Goal: Task Accomplishment & Management: Use online tool/utility

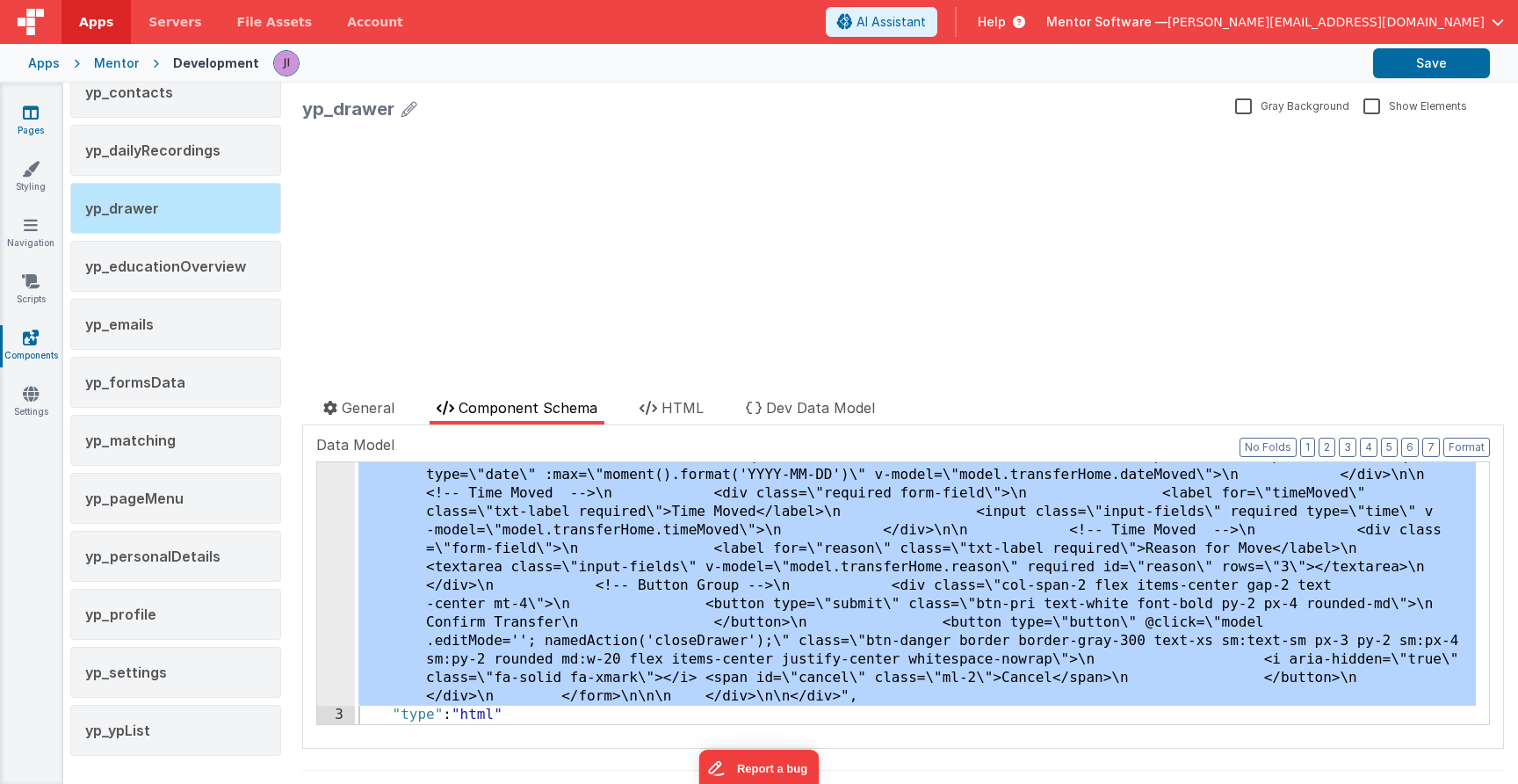
click at [17, 117] on link "Pages" at bounding box center [31, 121] width 63 height 35
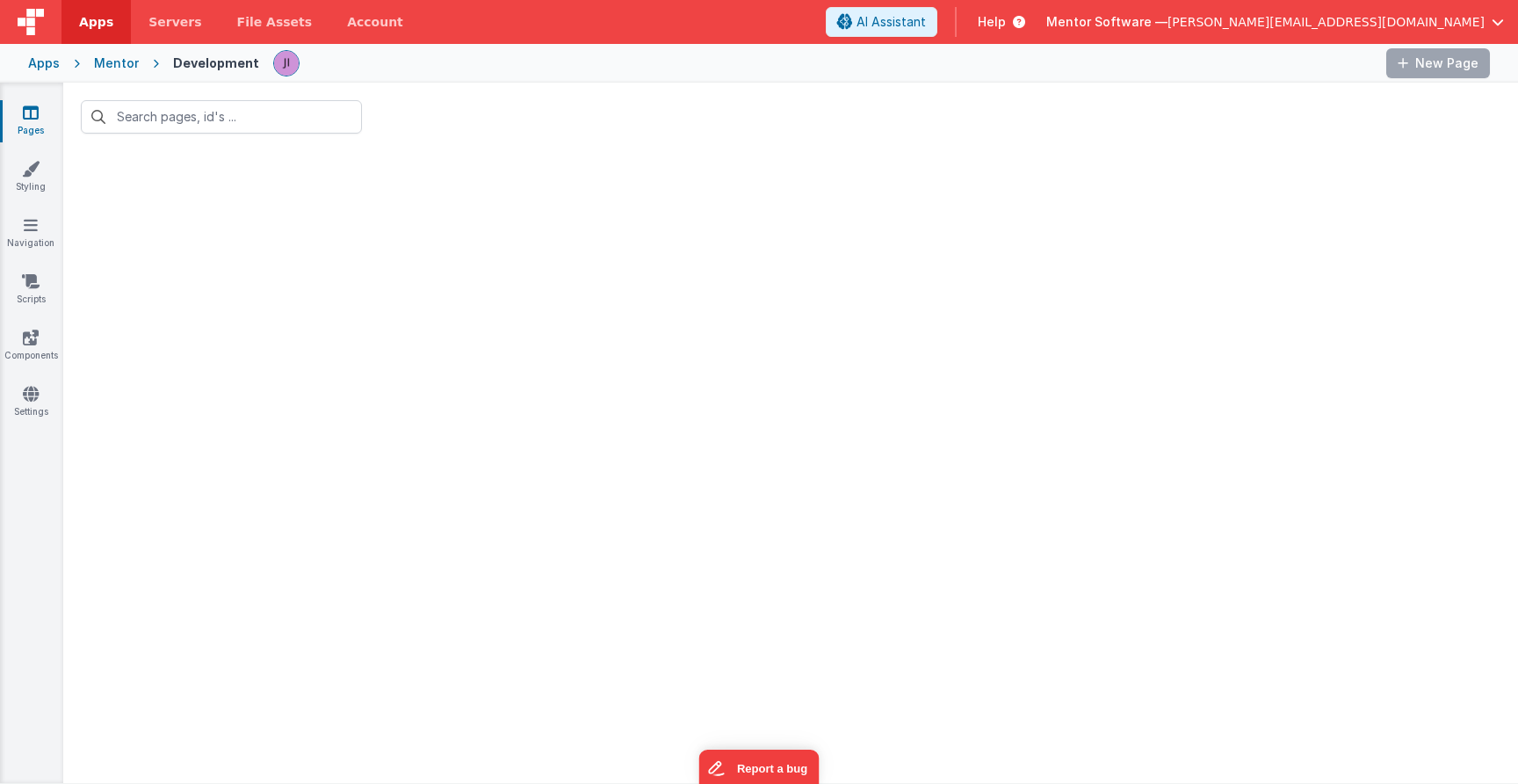
type input "young people"
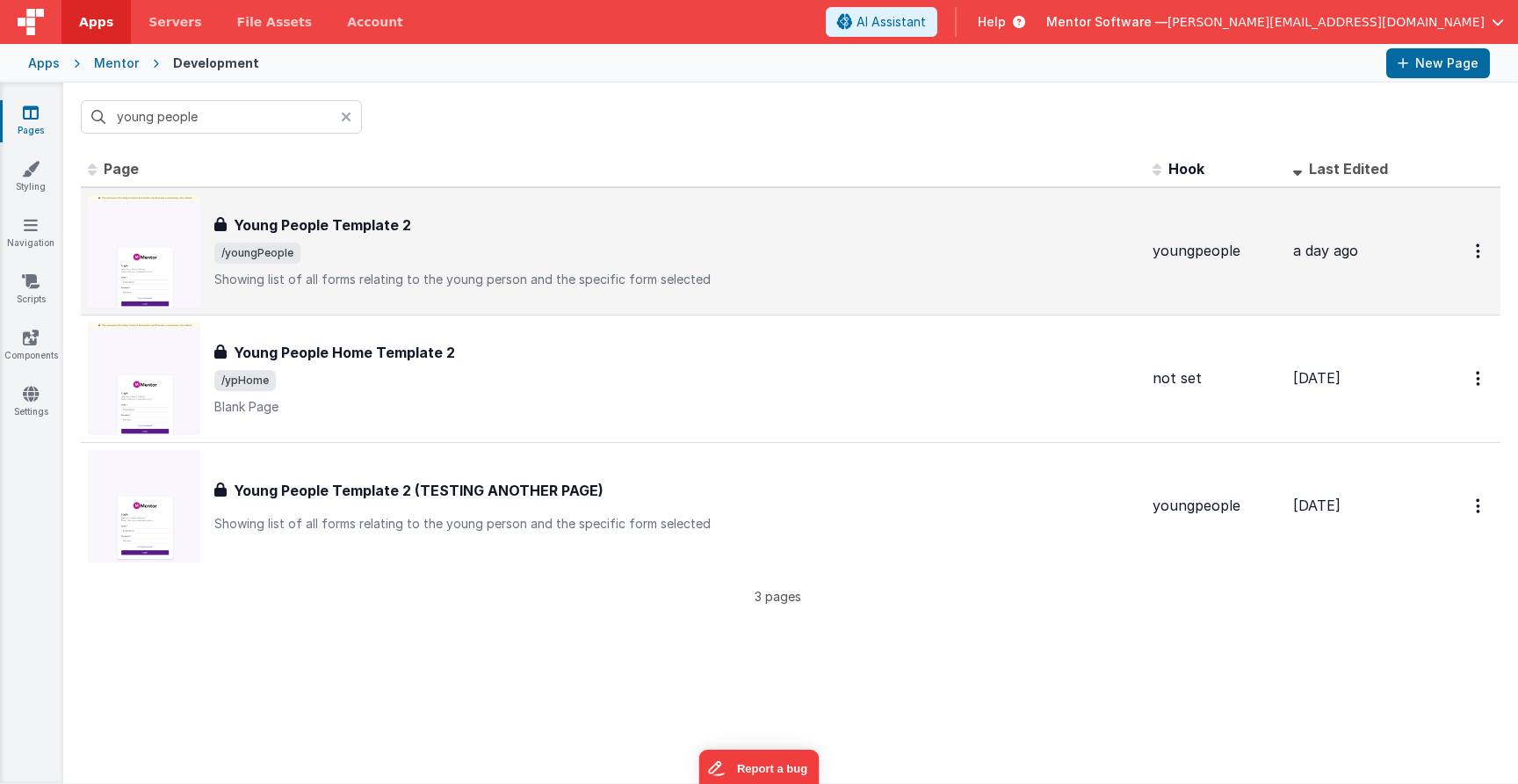
click at [418, 212] on div "Young People Template 2 Young People Template 2 /youngPeople Showing list of al…" at bounding box center [614, 251] width 1051 height 113
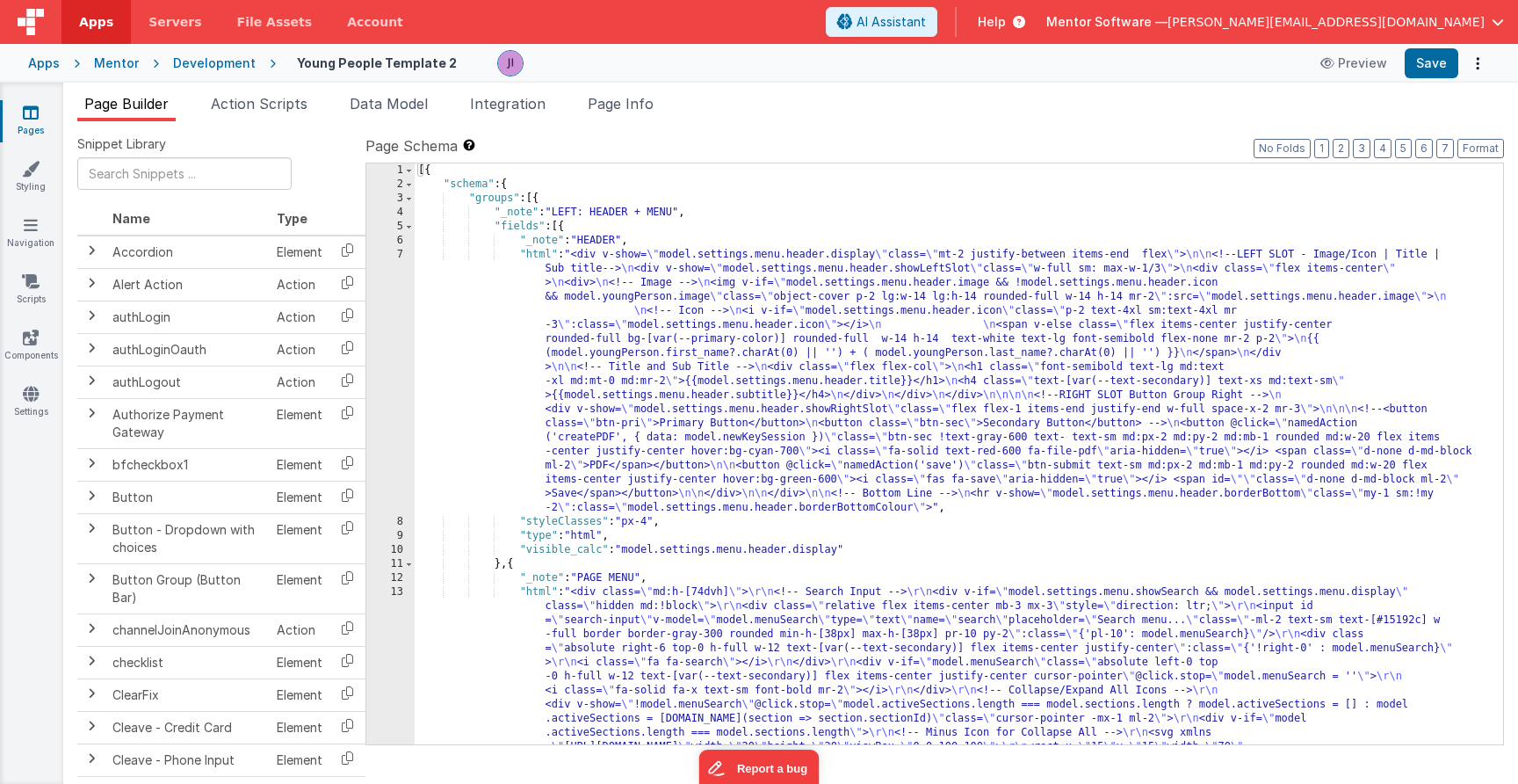
click at [305, 122] on div "Snippet Library Name Type Accordion Element Alert Action Action authLogin Actio…" at bounding box center [790, 467] width 1455 height 691
click at [296, 109] on span "Action Scripts" at bounding box center [259, 104] width 97 height 18
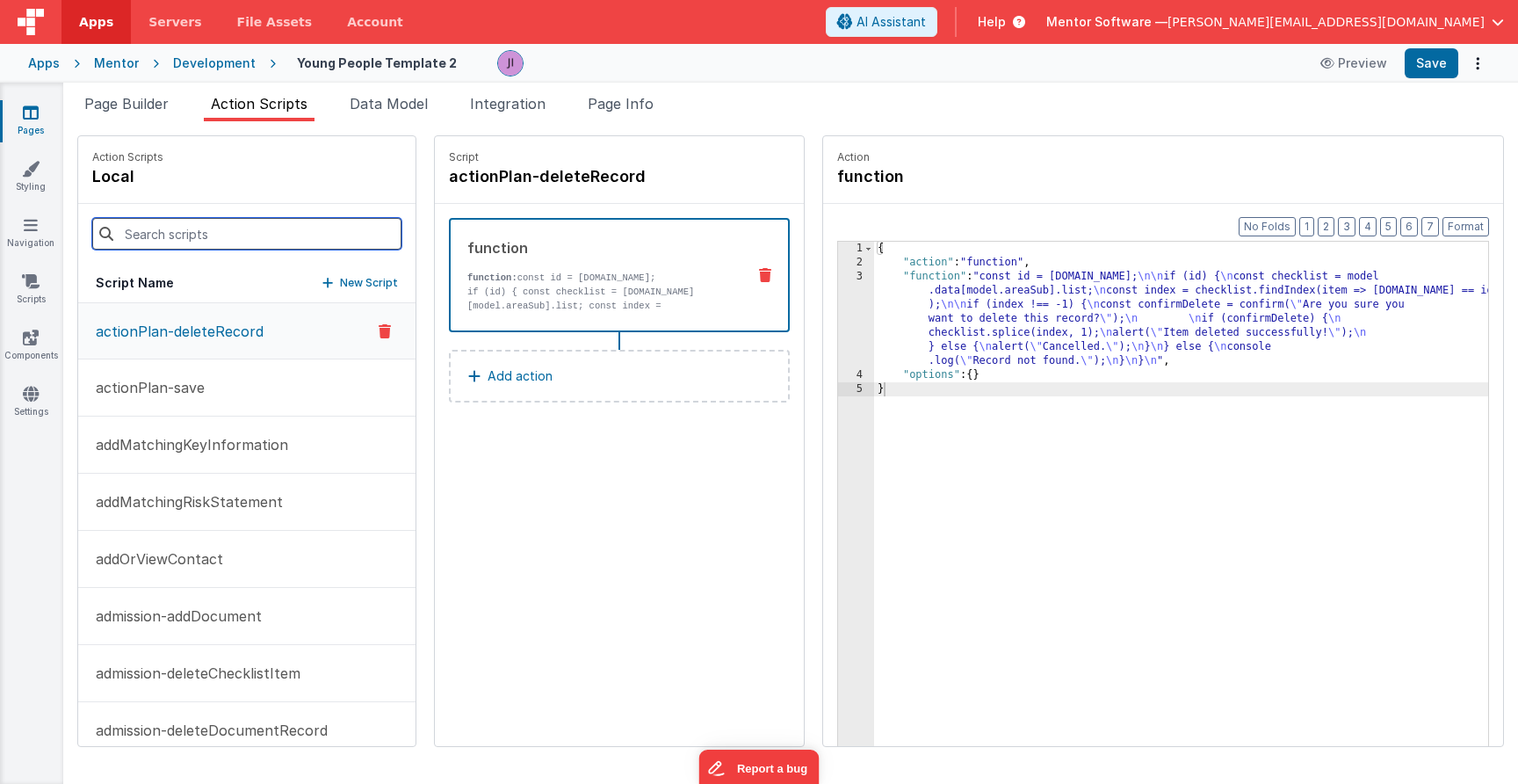
click at [344, 234] on input at bounding box center [247, 234] width 309 height 32
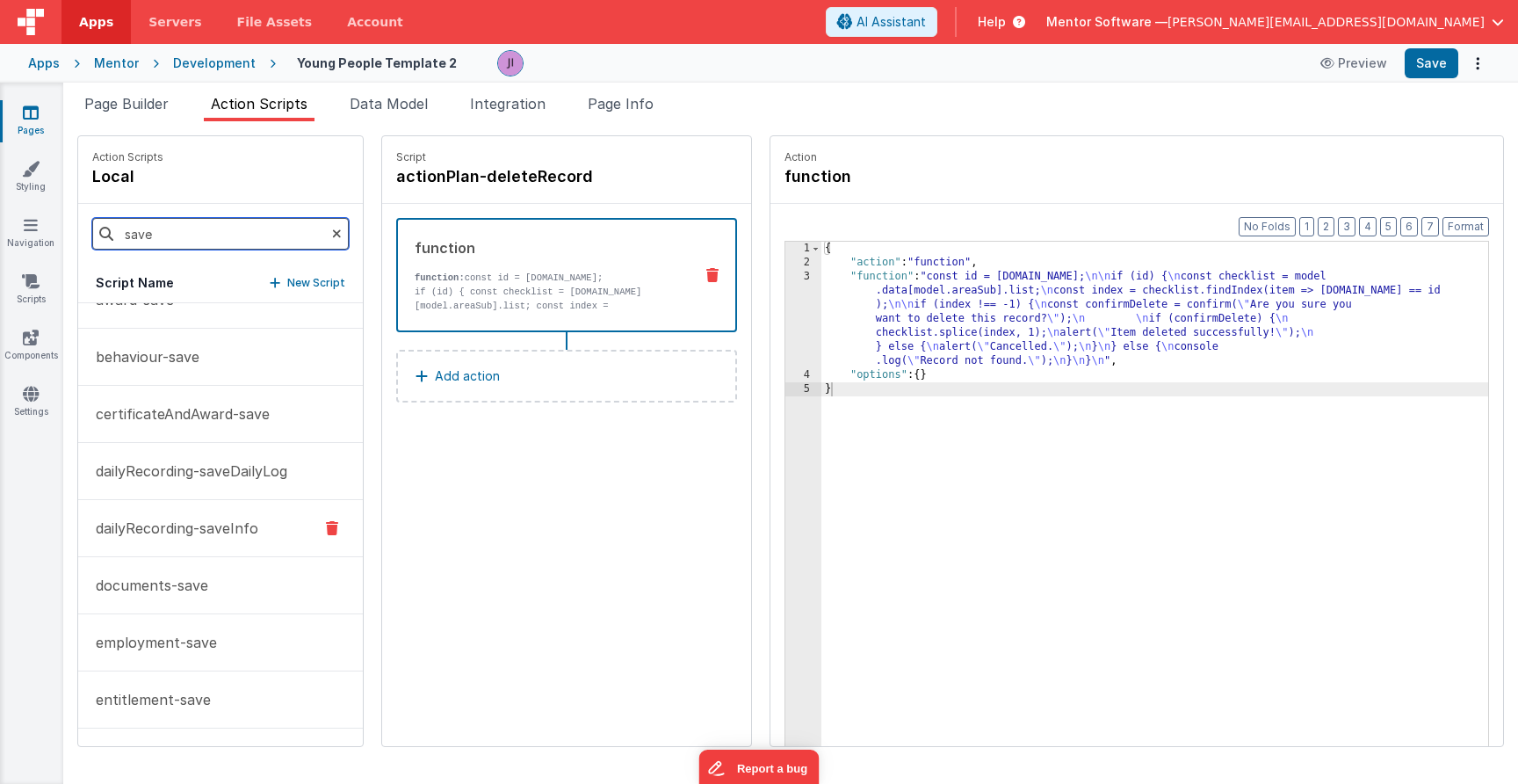
scroll to position [224, 0]
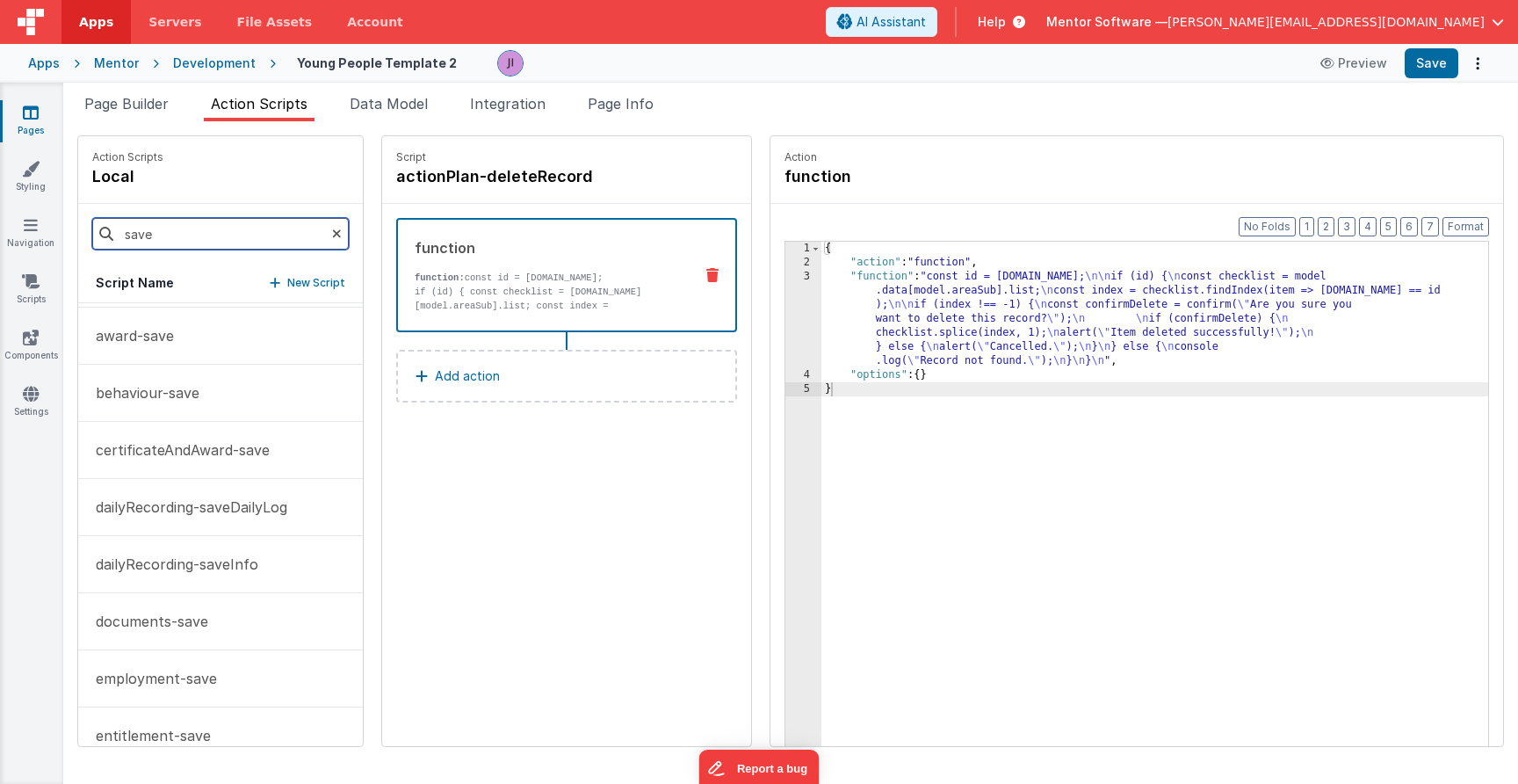
click at [192, 227] on input "save" at bounding box center [221, 234] width 257 height 32
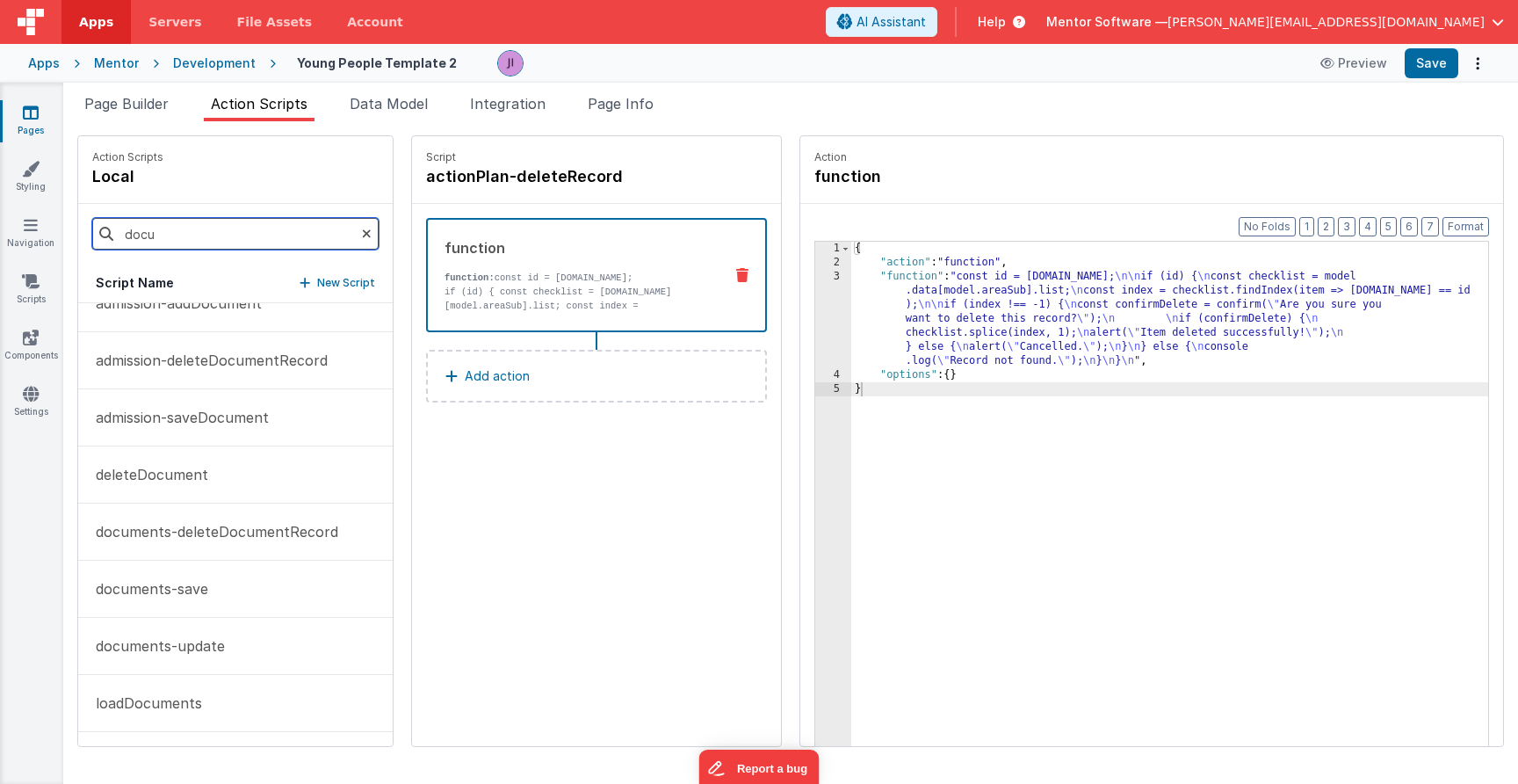
scroll to position [28, 0]
click at [183, 584] on p "documents-save" at bounding box center [147, 589] width 123 height 21
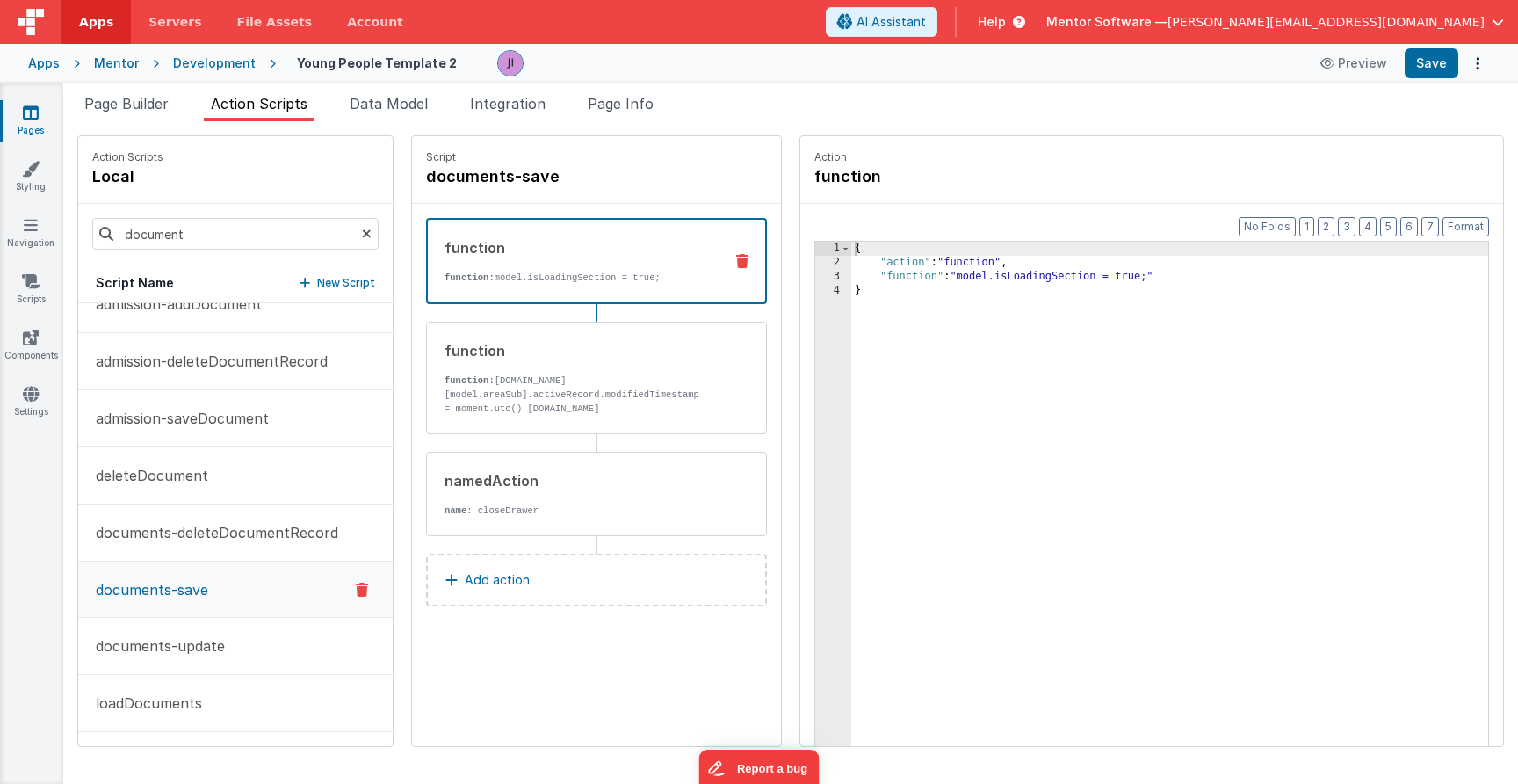
scroll to position [27, 0]
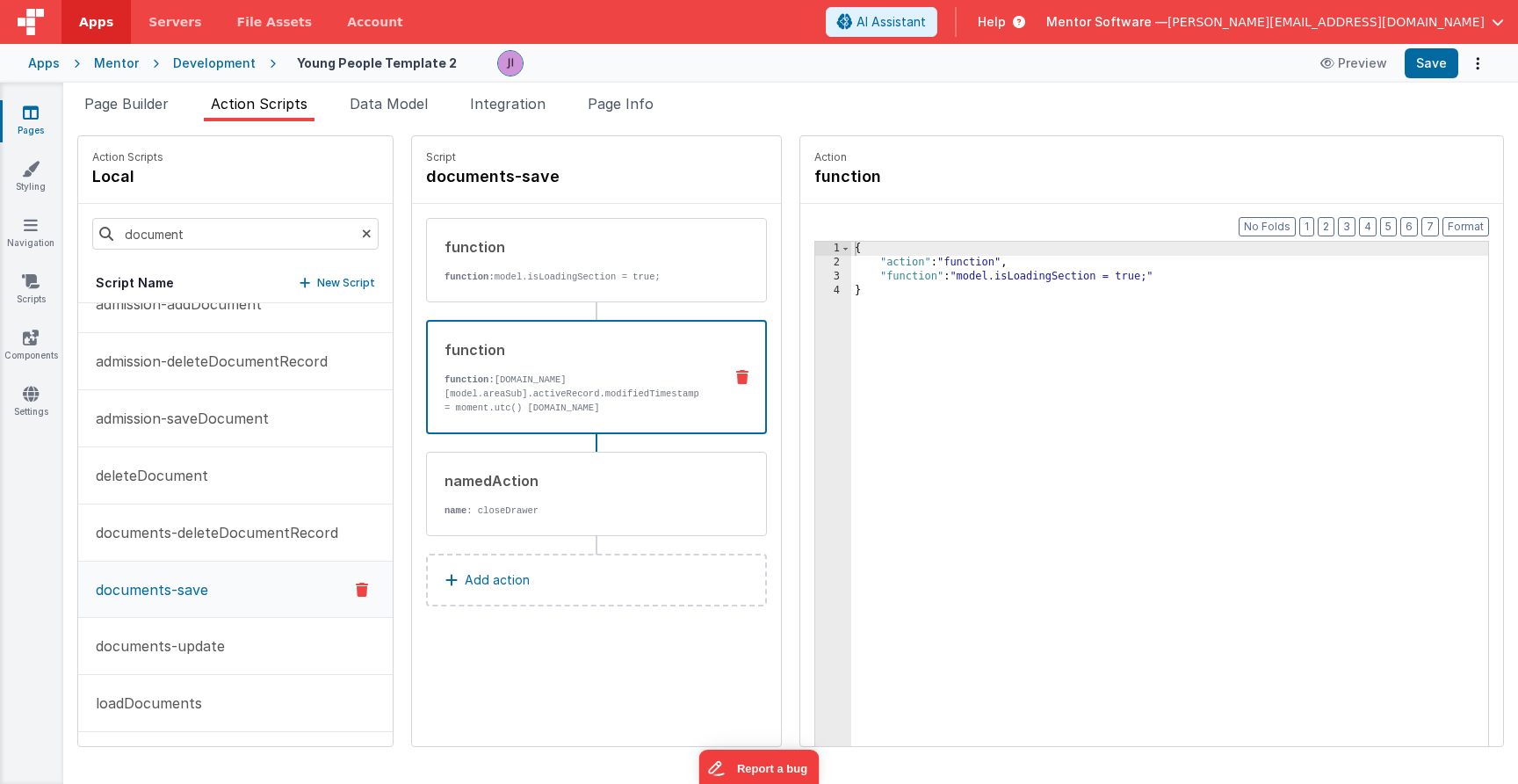
click at [519, 375] on p "function: [DOMAIN_NAME][model.areaSub].activeRecord.modifiedTimestamp = moment.…" at bounding box center [577, 408] width 265 height 70
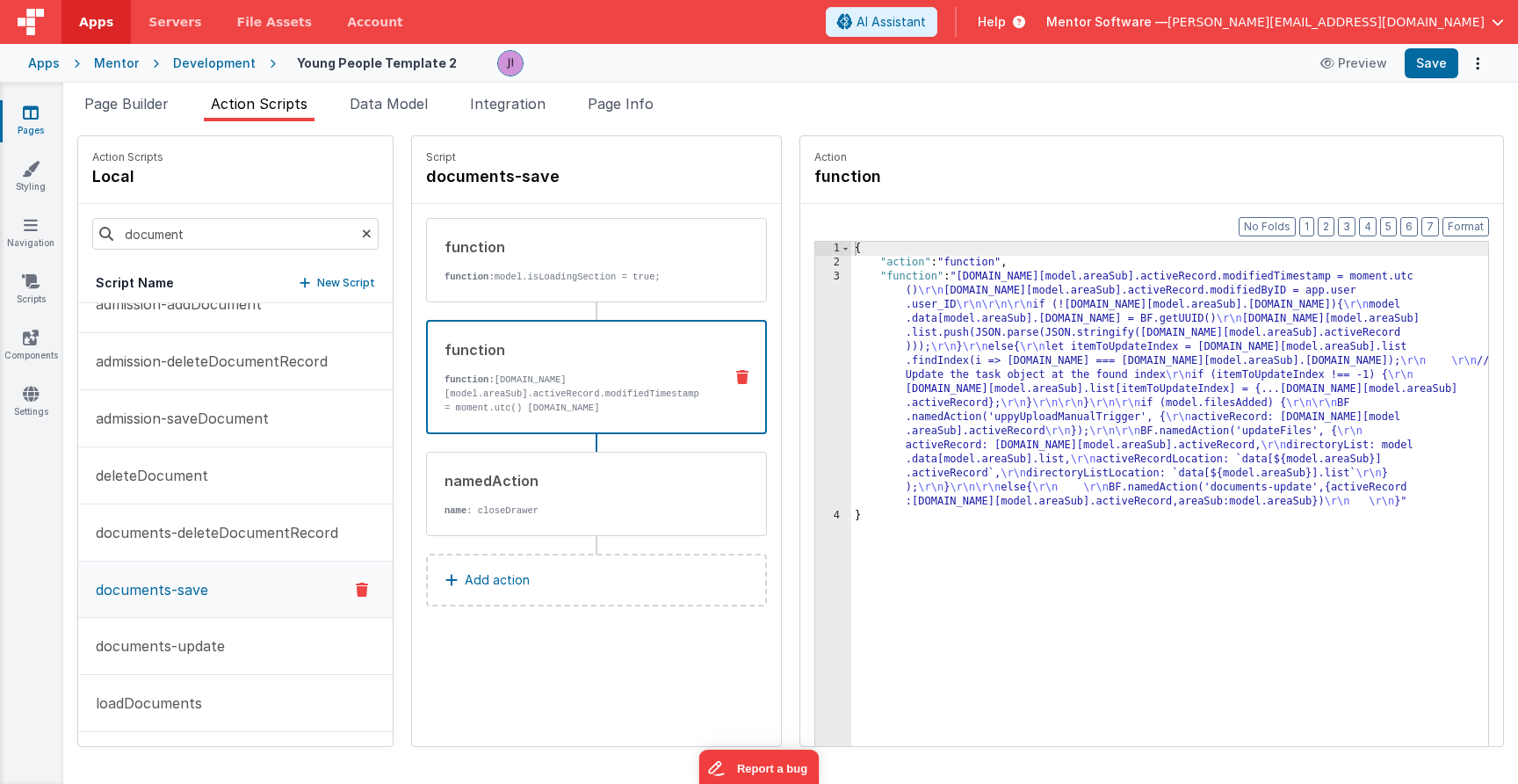
click at [904, 410] on div "{ "action" : "function" , "function" : "[DOMAIN_NAME][model.areaSub].activeReco…" at bounding box center [1170, 535] width 637 height 587
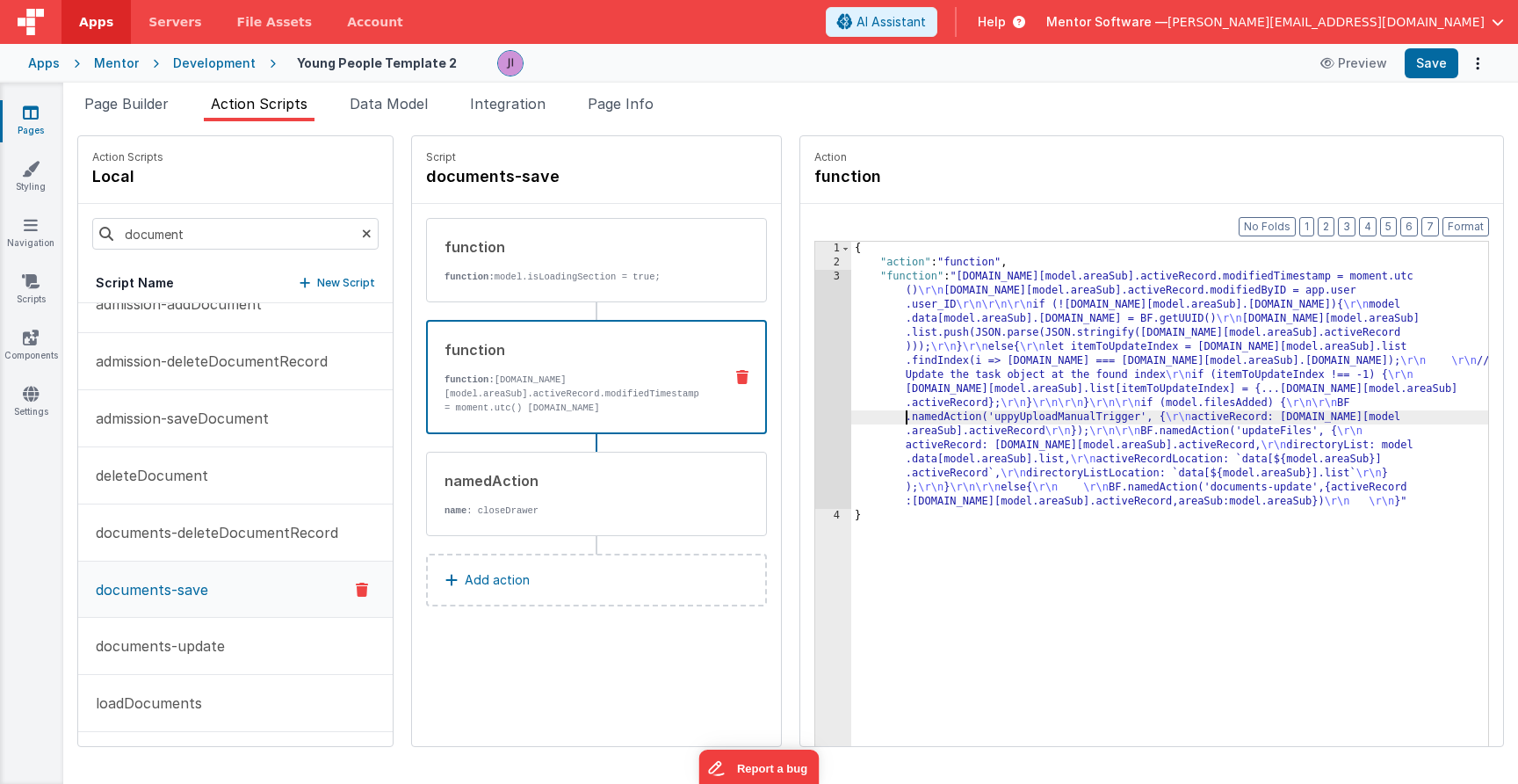
click at [852, 411] on div "{ "action" : "function" , "function" : "[DOMAIN_NAME][model.areaSub].activeReco…" at bounding box center [1170, 535] width 637 height 587
click at [836, 408] on div "3" at bounding box center [833, 389] width 36 height 239
click at [804, 403] on div "Format 7 6 5 4 3 2 1 No Folds 1 2 3 4 { "action" : "function" , "function" : "[…" at bounding box center [1152, 509] width 703 height 610
click at [823, 402] on div "3" at bounding box center [833, 389] width 36 height 239
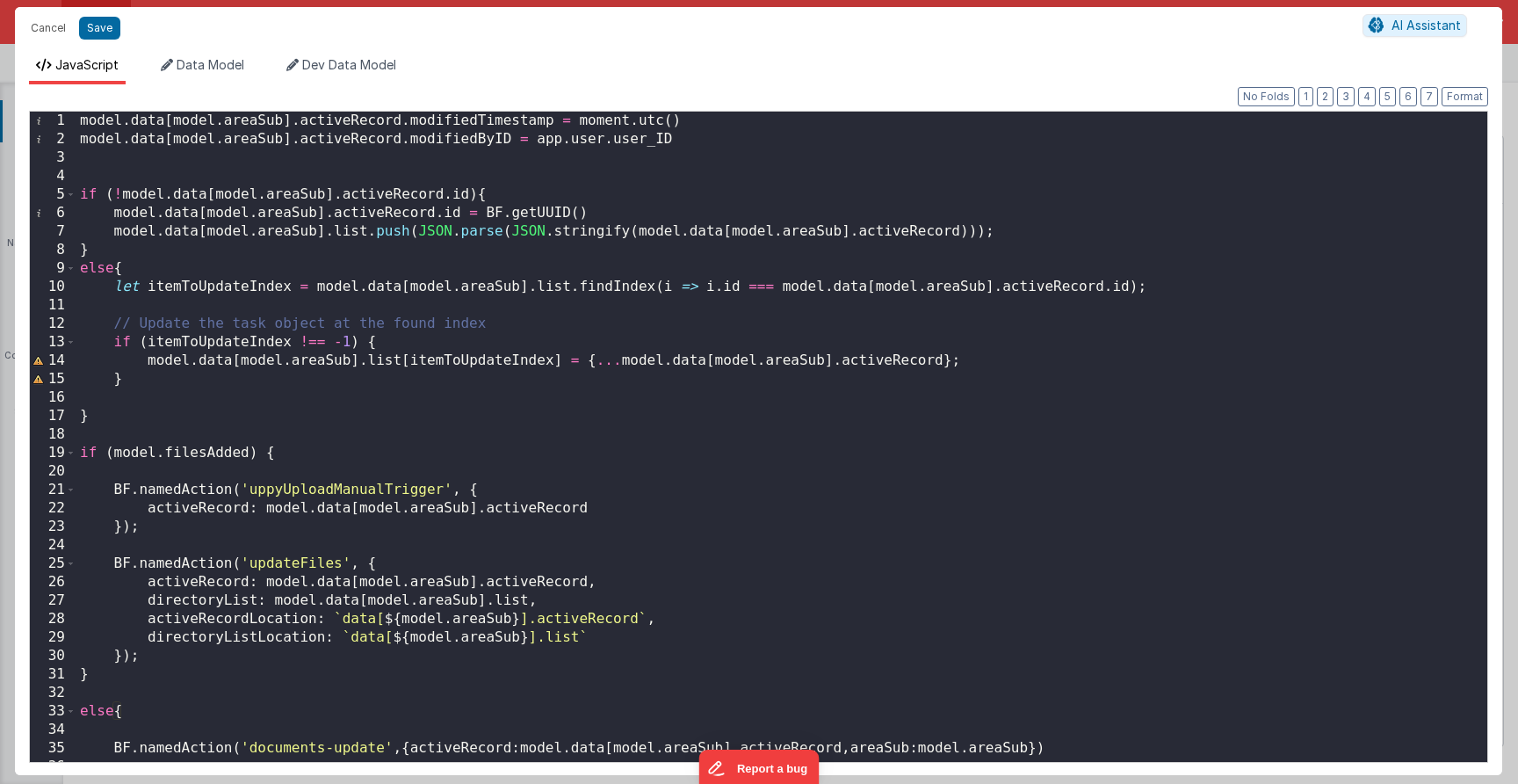
scroll to position [33, 0]
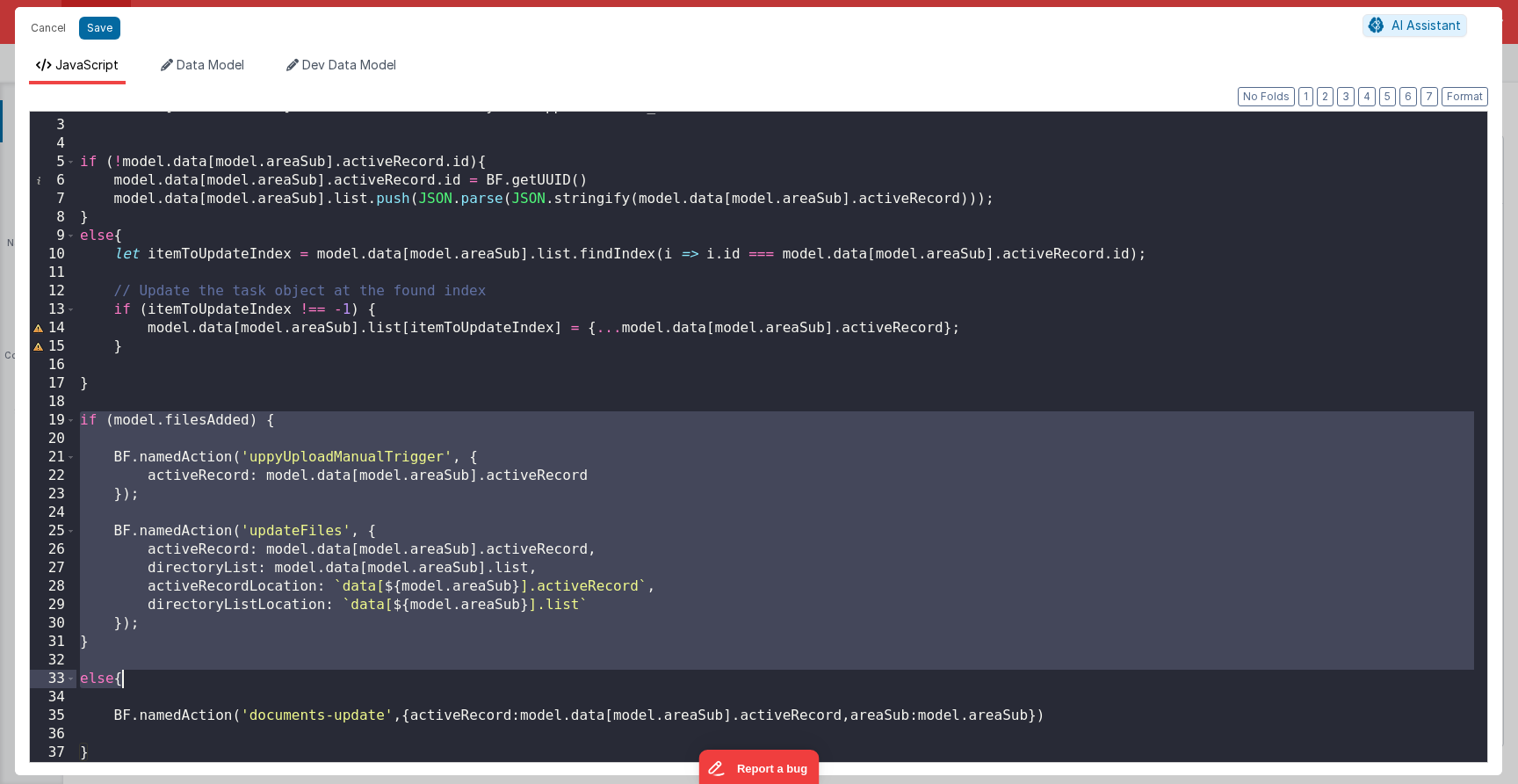
drag, startPoint x: 76, startPoint y: 420, endPoint x: 128, endPoint y: 679, distance: 264.2
click at [128, 679] on div "model . data [ model . areaSub ] . activeRecord . modifiedByID = app . user . u…" at bounding box center [775, 441] width 1398 height 687
click at [211, 744] on div "model . data [ model . areaSub ] . activeRecord . modifiedByID = app . user . u…" at bounding box center [775, 441] width 1398 height 687
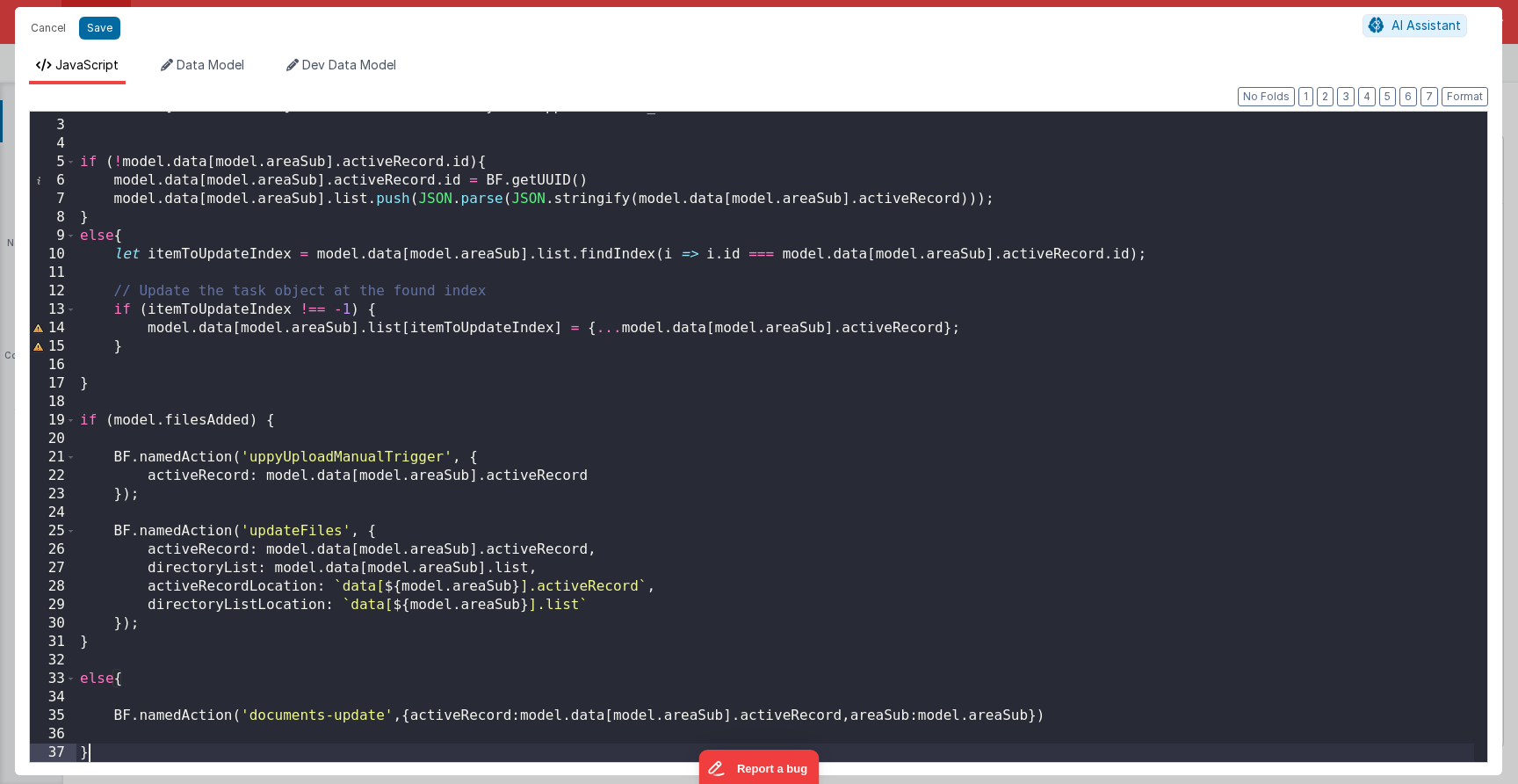
click at [211, 744] on div "model . data [ model . areaSub ] . activeRecord . modifiedByID = app . user . u…" at bounding box center [775, 441] width 1398 height 687
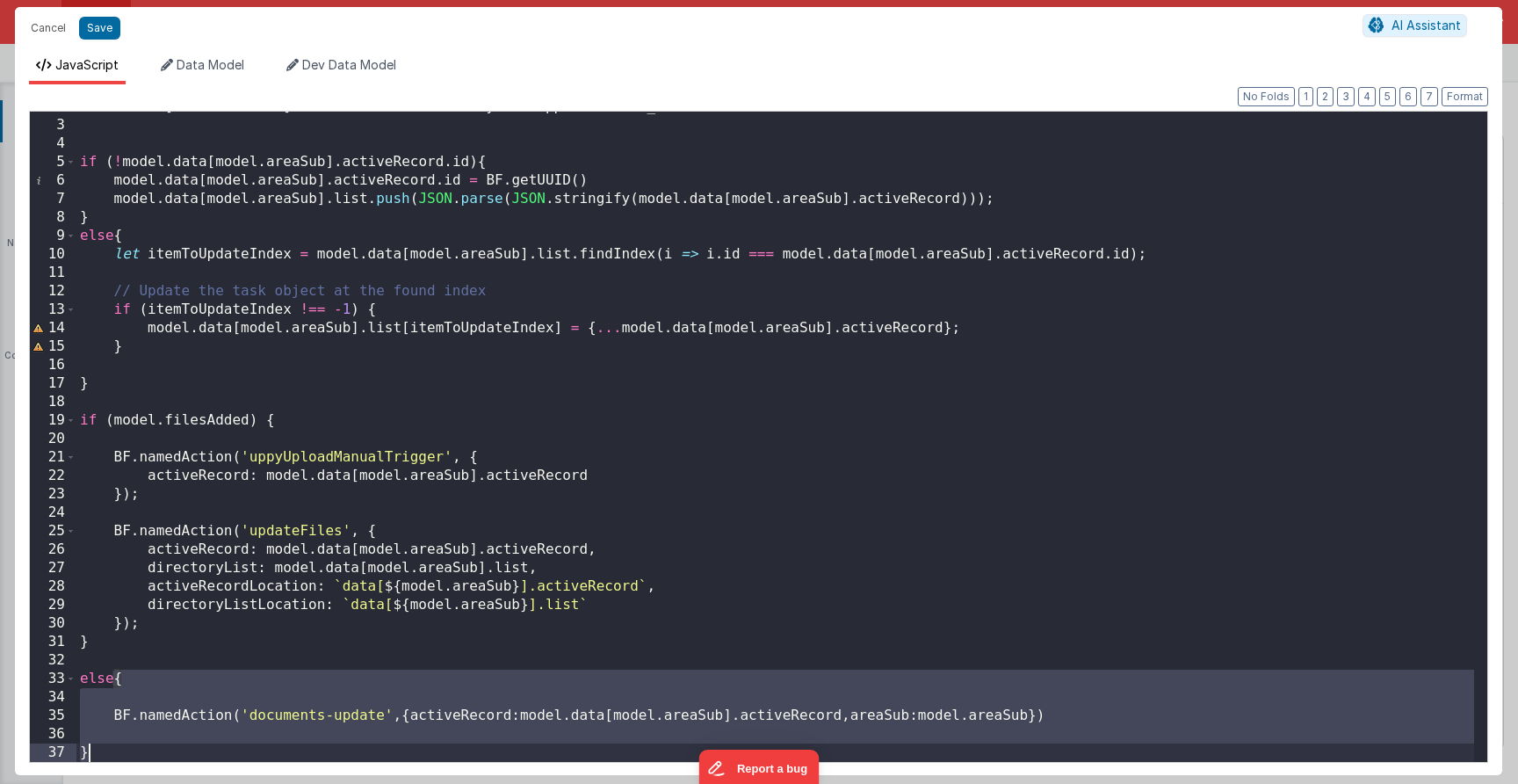
click at [211, 696] on div "model . data [ model . areaSub ] . activeRecord . modifiedByID = app . user . u…" at bounding box center [775, 441] width 1398 height 687
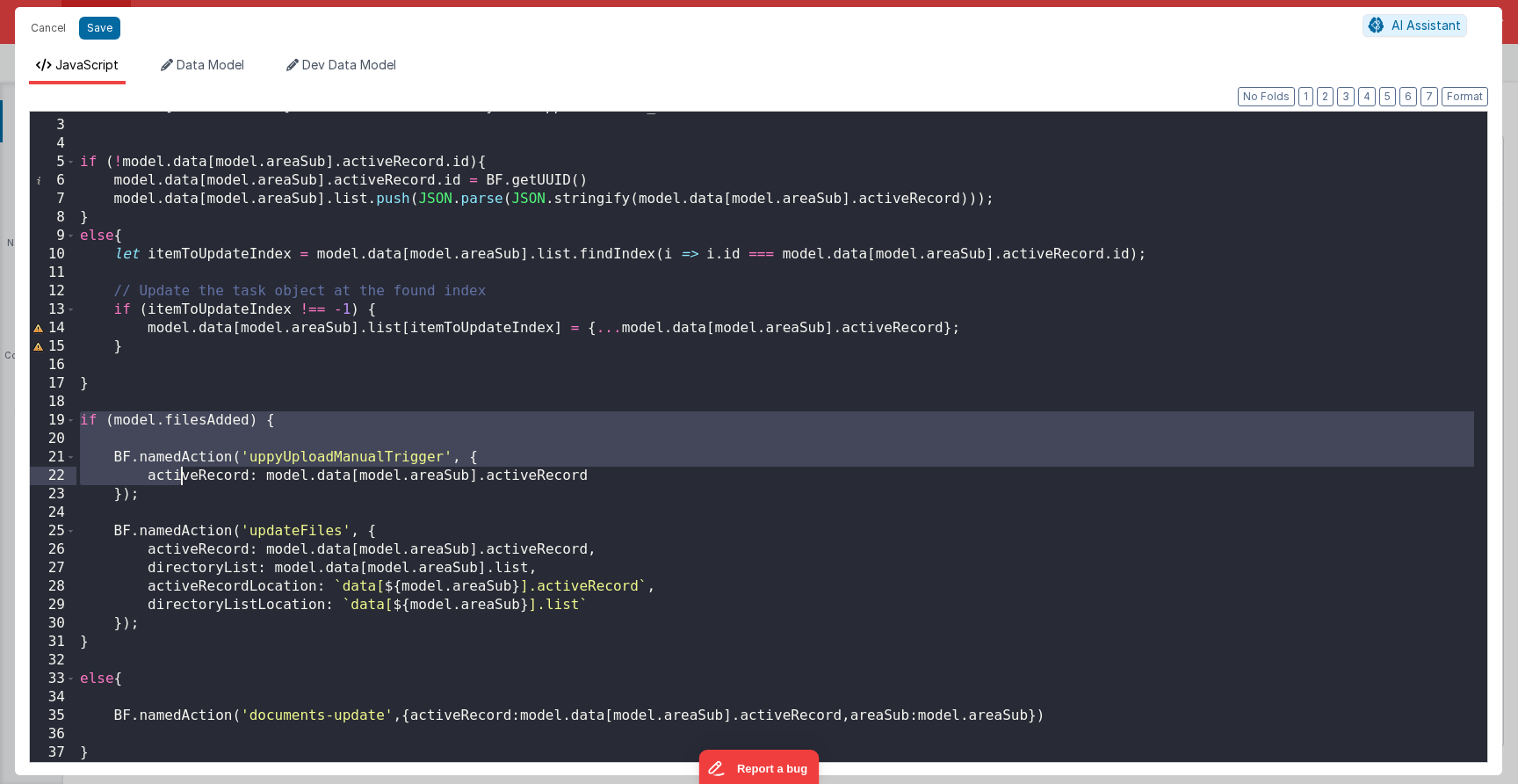
drag, startPoint x: 84, startPoint y: 420, endPoint x: 229, endPoint y: 408, distance: 145.5
click at [229, 408] on div "model . data [ model . areaSub ] . activeRecord . modifiedByID = app . user . u…" at bounding box center [775, 441] width 1398 height 687
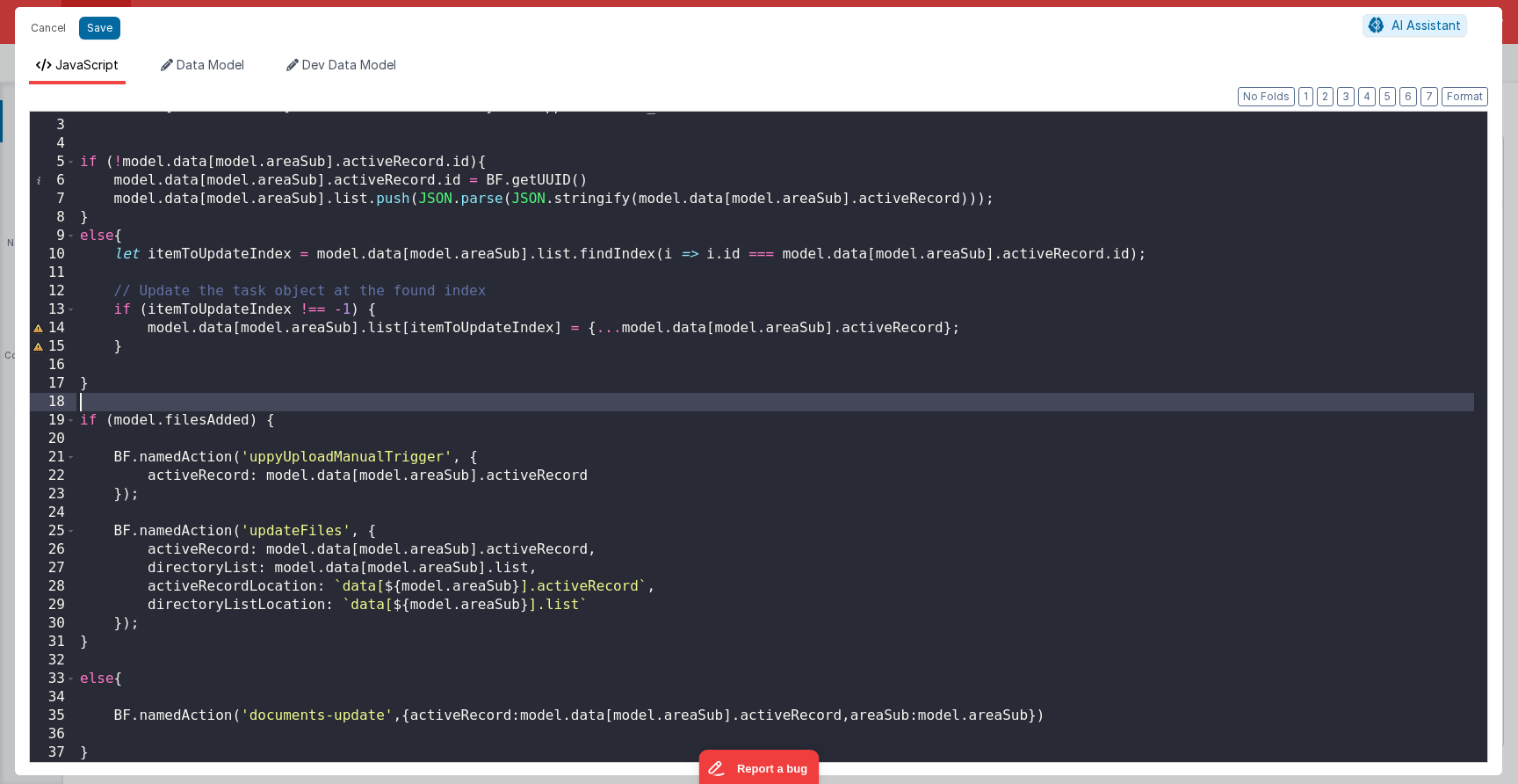
click at [229, 408] on div "model . data [ model . areaSub ] . activeRecord . modifiedByID = app . user . u…" at bounding box center [775, 441] width 1398 height 687
click at [221, 425] on div "model . data [ model . areaSub ] . activeRecord . modifiedByID = app . user . u…" at bounding box center [775, 441] width 1398 height 687
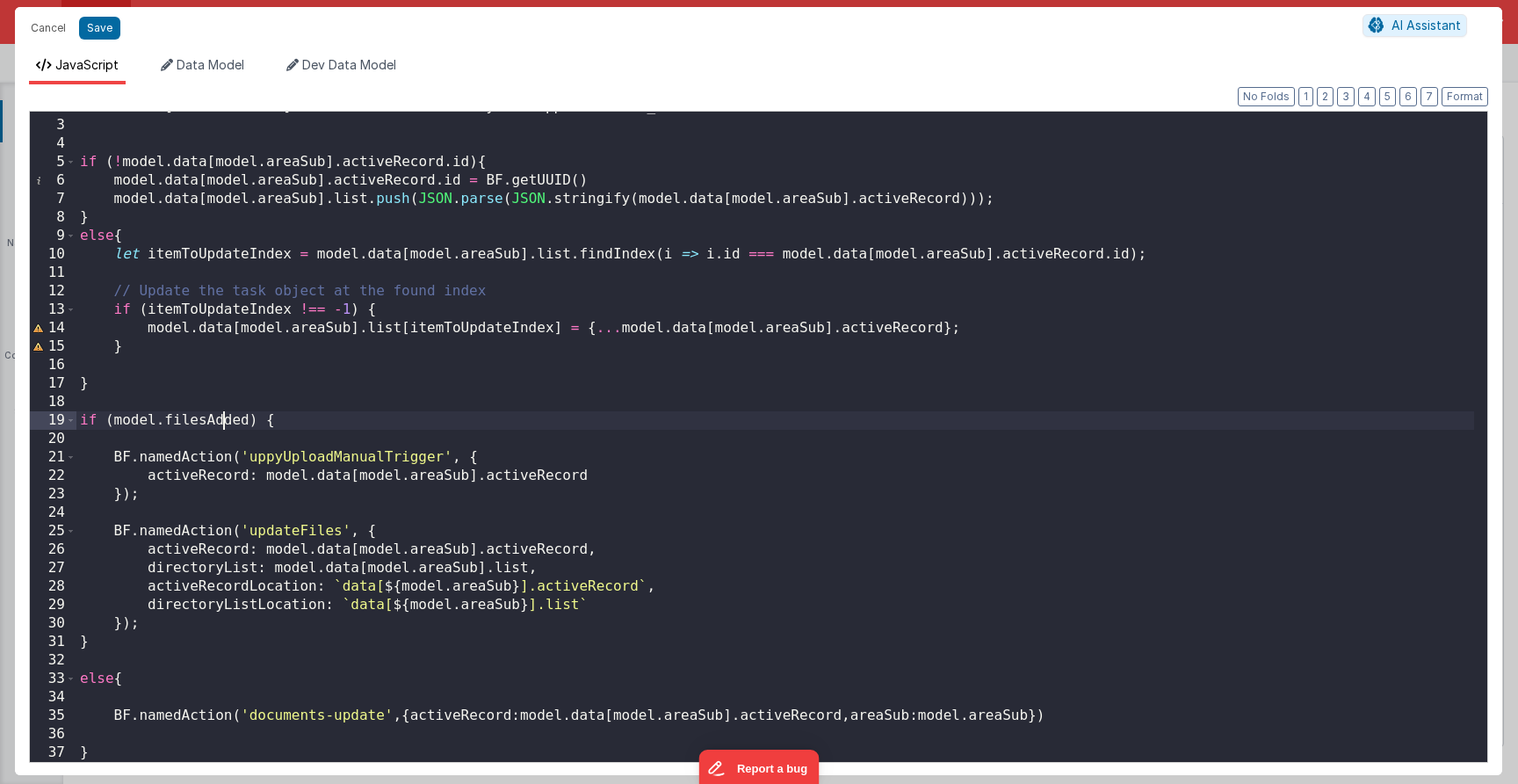
click at [221, 425] on div "model . data [ model . areaSub ] . activeRecord . modifiedByID = app . user . u…" at bounding box center [775, 441] width 1398 height 687
click at [221, 424] on div "model . data [ model . areaSub ] . activeRecord . modifiedByID = app . user . u…" at bounding box center [775, 441] width 1398 height 687
click at [253, 420] on div "model . data [ model . areaSub ] . activeRecord . modifiedByID = app . user . u…" at bounding box center [775, 441] width 1398 height 687
drag, startPoint x: 272, startPoint y: 723, endPoint x: 383, endPoint y: 715, distance: 111.3
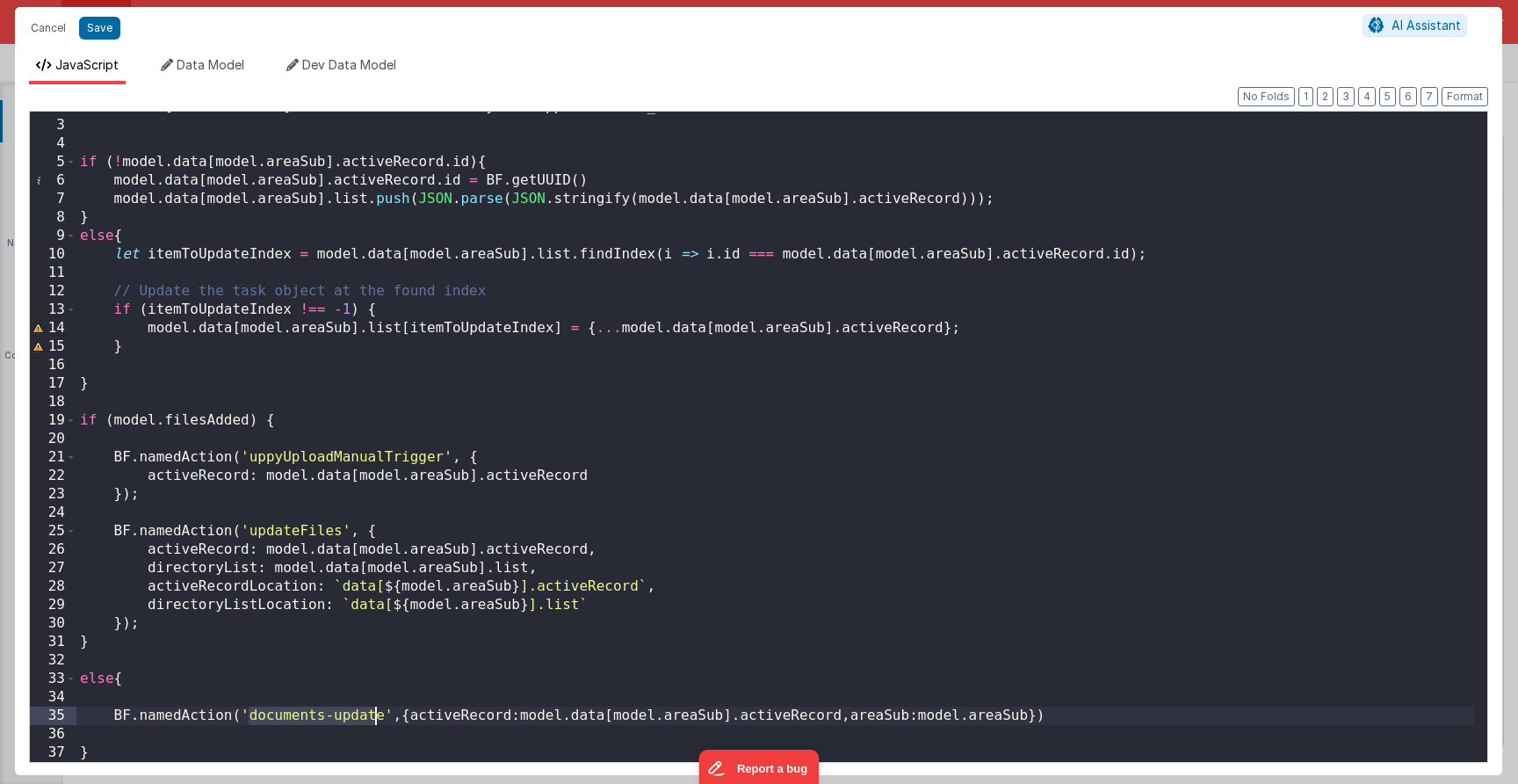
click at [379, 722] on div "model . data [ model . areaSub ] . activeRecord . modifiedByID = app . user . u…" at bounding box center [775, 441] width 1398 height 687
click at [43, 22] on button "Cancel" at bounding box center [48, 28] width 53 height 25
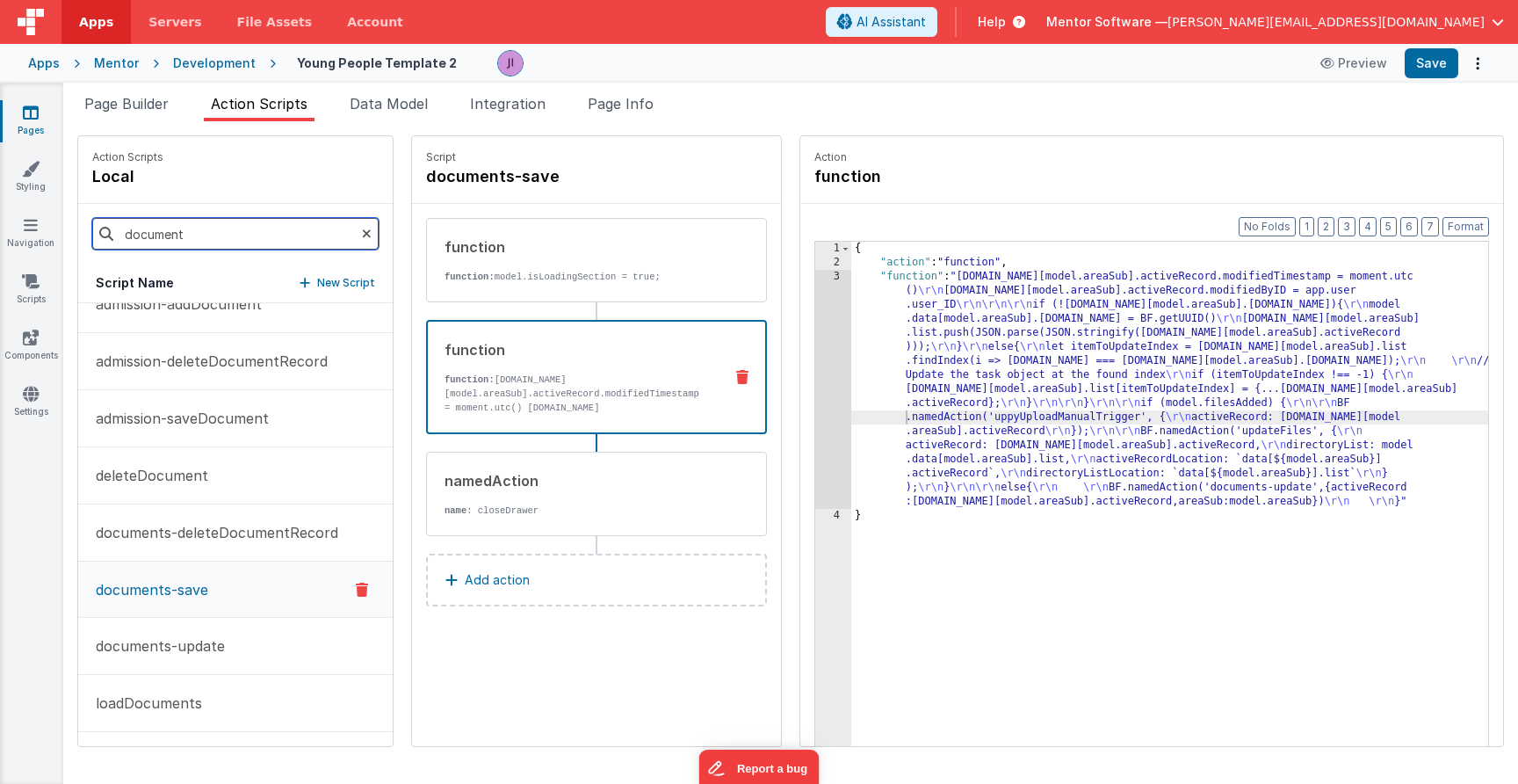
click at [236, 234] on input "document" at bounding box center [236, 234] width 287 height 32
click at [239, 226] on input "document" at bounding box center [236, 234] width 287 height 32
click at [238, 226] on input "document" at bounding box center [236, 234] width 287 height 32
click at [251, 226] on input "document" at bounding box center [236, 234] width 287 height 32
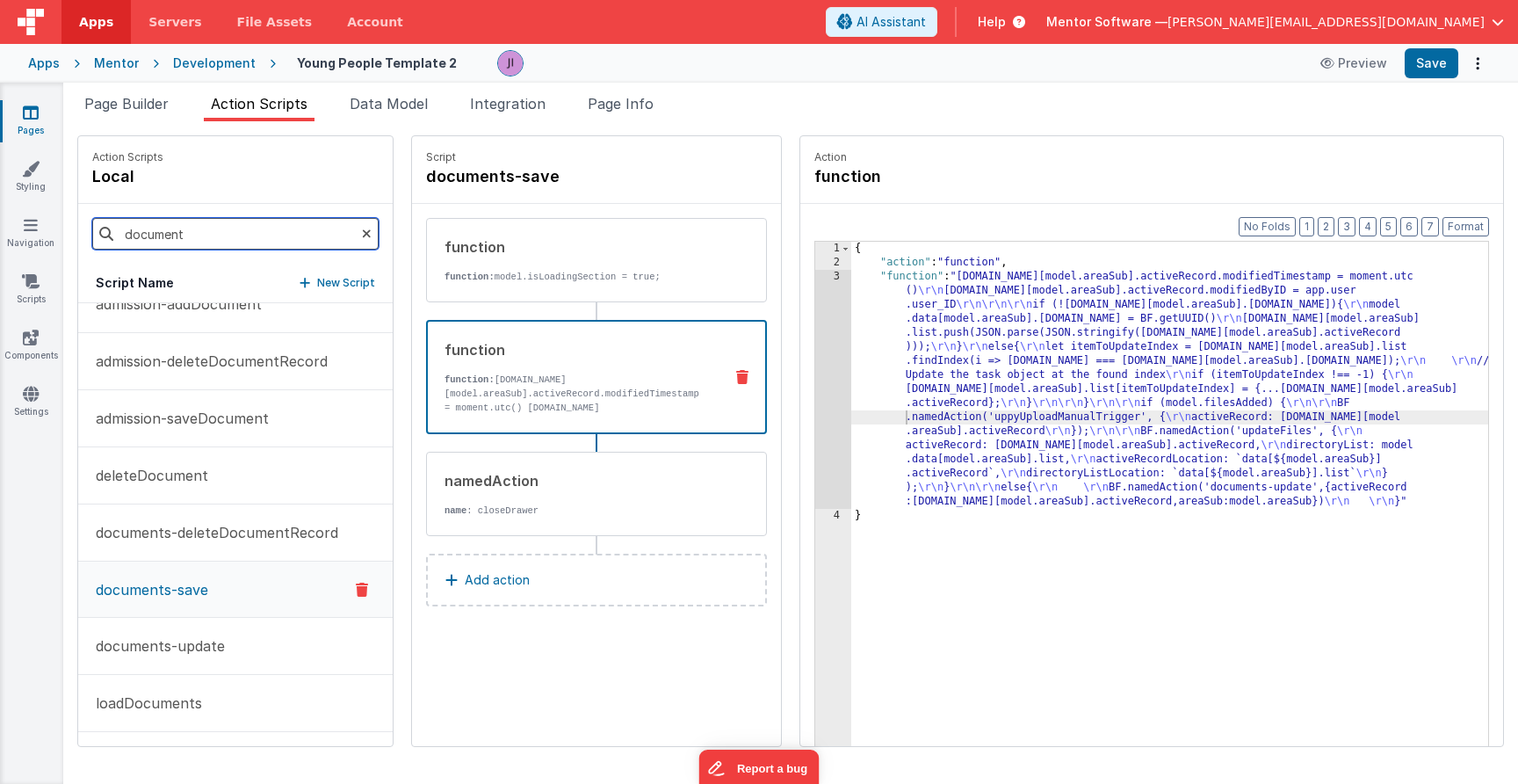
click at [252, 226] on input "document" at bounding box center [236, 234] width 287 height 32
click at [247, 237] on input "document" at bounding box center [236, 234] width 287 height 32
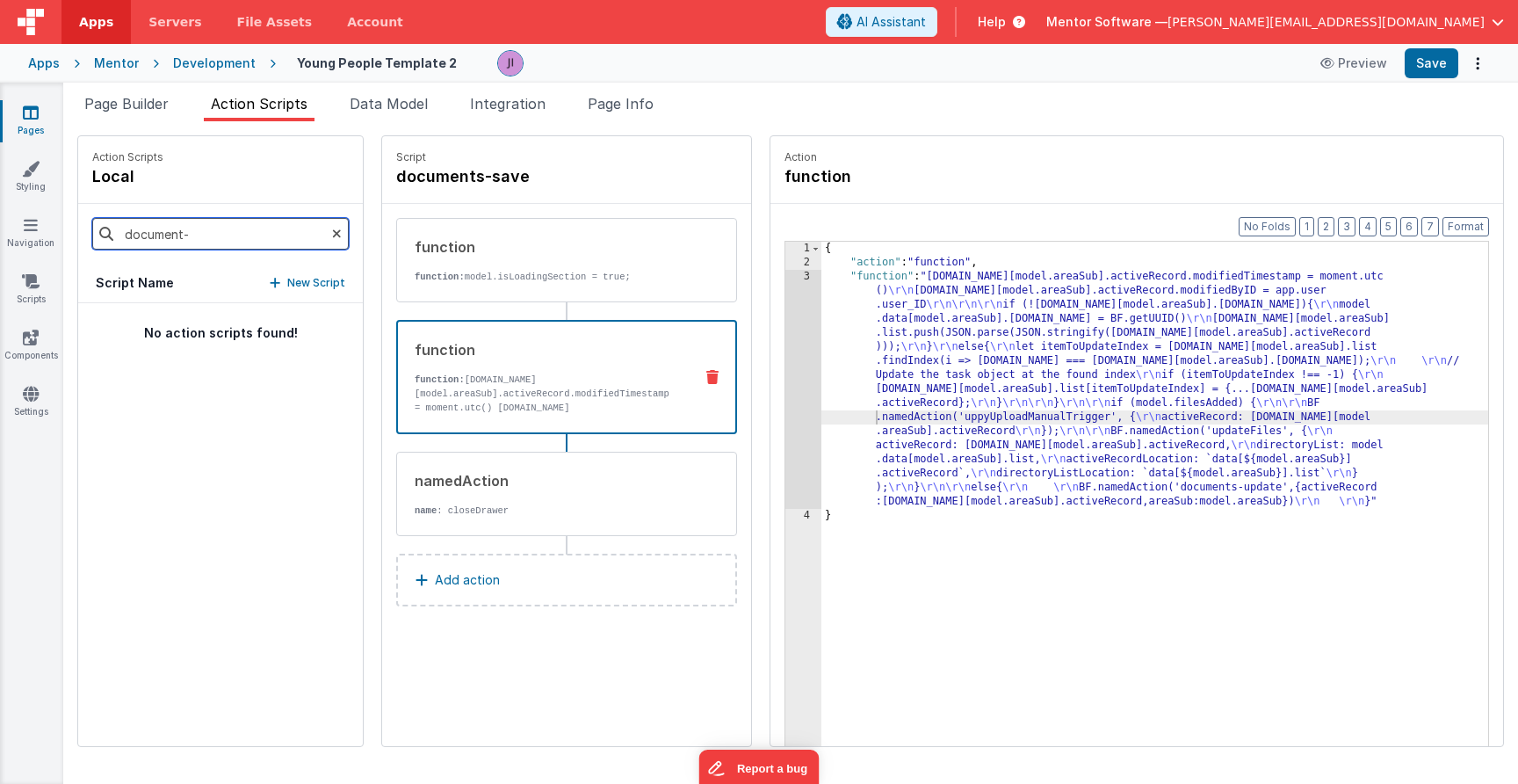
scroll to position [0, 0]
type input "documents-u"
click at [207, 332] on p "documents-update" at bounding box center [155, 331] width 140 height 21
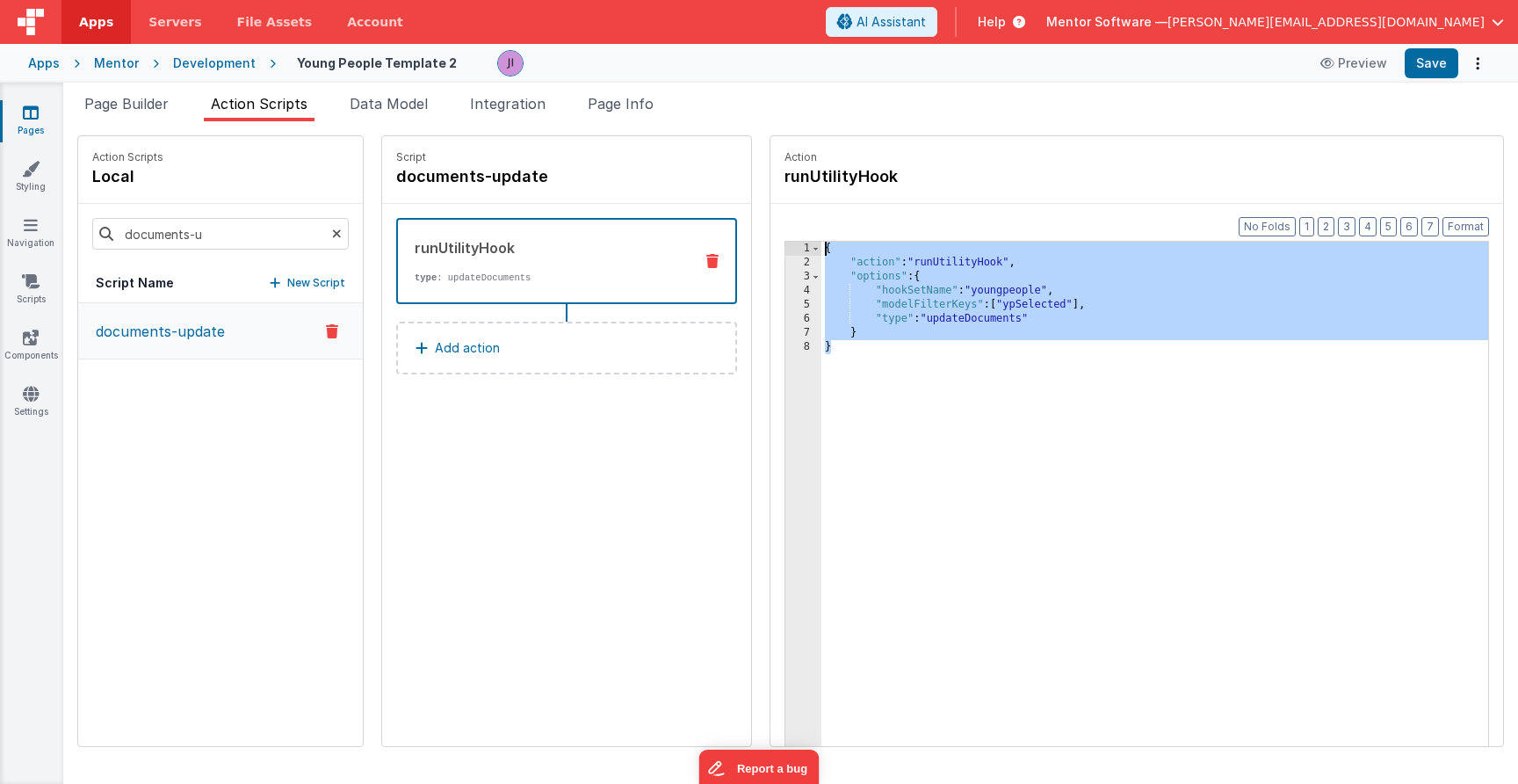
drag, startPoint x: 947, startPoint y: 371, endPoint x: 837, endPoint y: 204, distance: 200.0
click at [837, 204] on div "Format 7 6 5 4 3 2 1 No Folds 1 2 3 4 5 6 7 8 { "action" : "runUtilityHook" , "…" at bounding box center [1137, 509] width 733 height 610
click at [964, 323] on div "{ "action" : "runUtilityHook" , "options" : { "hookSetName" : "youngpeople" , "…" at bounding box center [1155, 535] width 667 height 587
